Goal: Task Accomplishment & Management: Use online tool/utility

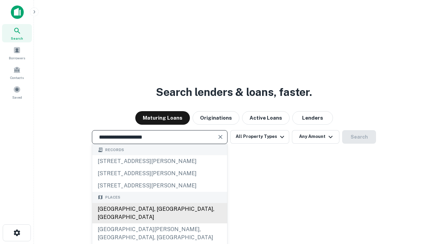
click at [159, 223] on div "[GEOGRAPHIC_DATA], [GEOGRAPHIC_DATA], [GEOGRAPHIC_DATA]" at bounding box center [159, 213] width 135 height 20
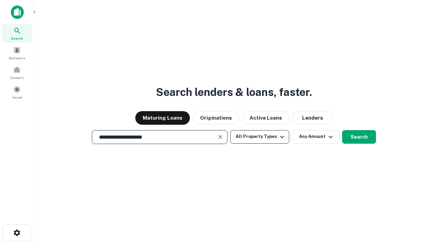
type input "**********"
click at [259, 137] on button "All Property Types" at bounding box center [259, 137] width 59 height 14
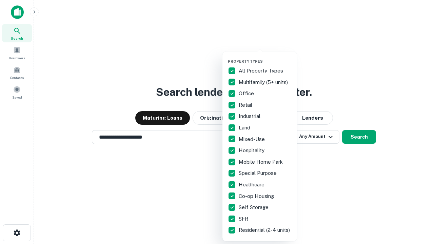
click at [265, 57] on button "button" at bounding box center [265, 57] width 75 height 0
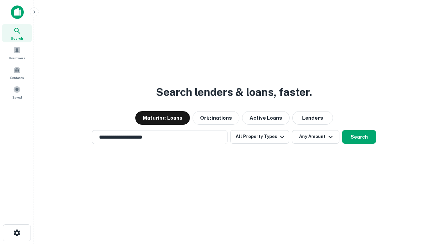
scroll to position [4, 82]
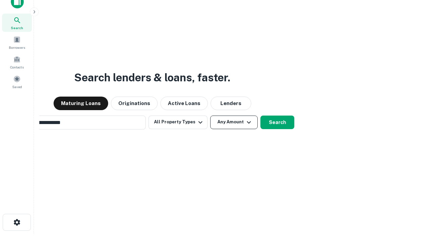
click at [210, 116] on button "Any Amount" at bounding box center [233, 123] width 47 height 14
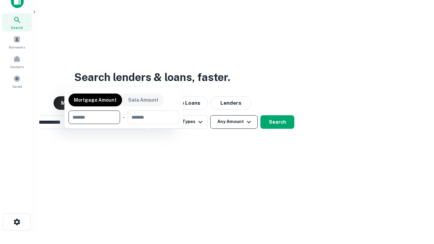
scroll to position [49, 192]
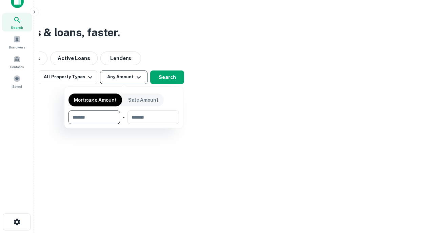
type input "*******"
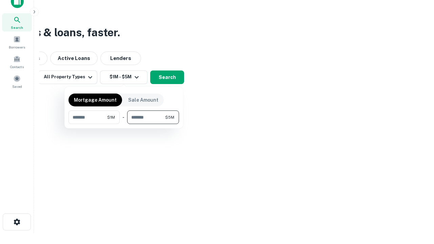
type input "*******"
click at [124, 124] on button "button" at bounding box center [123, 124] width 110 height 0
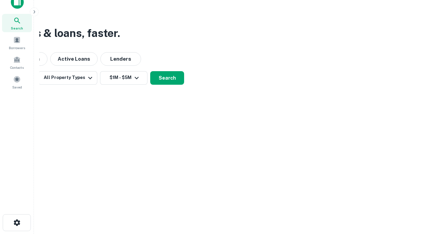
scroll to position [4, 125]
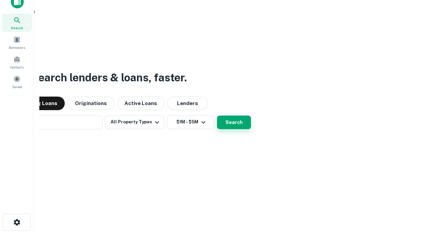
click at [217, 116] on button "Search" at bounding box center [234, 123] width 34 height 14
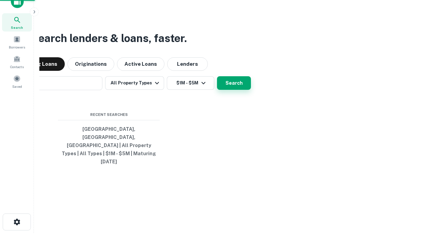
scroll to position [18, 192]
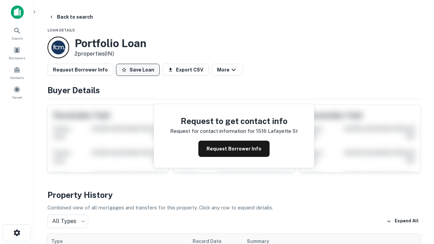
click at [138, 70] on button "Save Loan" at bounding box center [138, 70] width 44 height 12
click at [139, 70] on button "Loan Saved" at bounding box center [139, 70] width 47 height 12
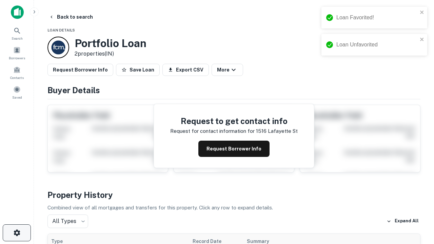
click at [17, 233] on icon "button" at bounding box center [17, 233] width 8 height 8
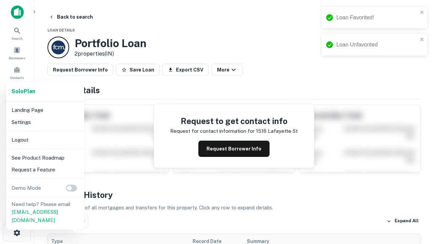
click at [45, 140] on li "Logout" at bounding box center [45, 140] width 72 height 12
